Goal: Transaction & Acquisition: Book appointment/travel/reservation

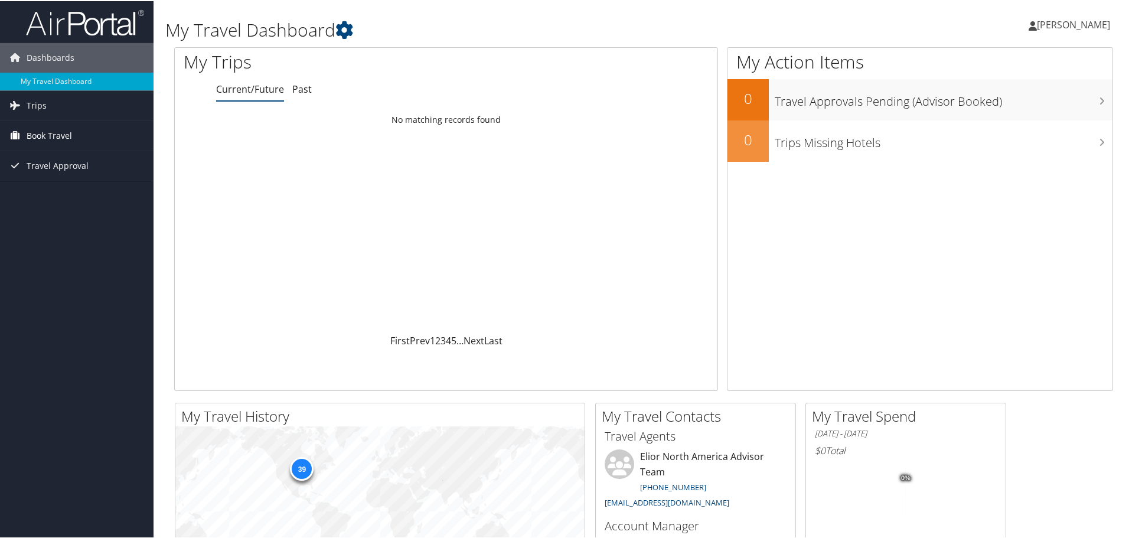
click at [85, 123] on link "Book Travel" at bounding box center [77, 135] width 154 height 30
click at [82, 198] on link "Book/Manage Online Trips" at bounding box center [77, 194] width 154 height 18
click at [57, 134] on span "Book Travel" at bounding box center [49, 135] width 45 height 30
click at [102, 191] on link "Book/Manage Online Trips" at bounding box center [77, 194] width 154 height 18
